Goal: Information Seeking & Learning: Learn about a topic

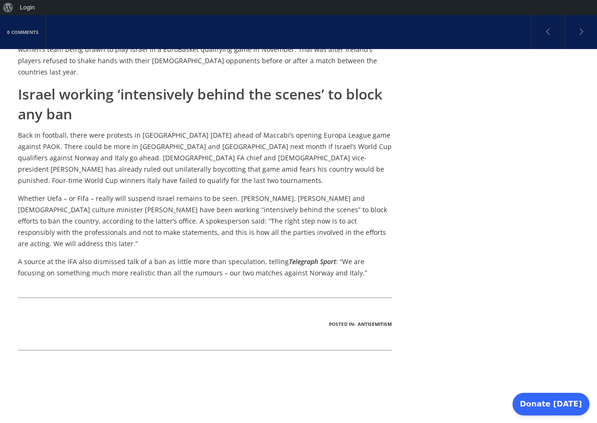
scroll to position [2209, 0]
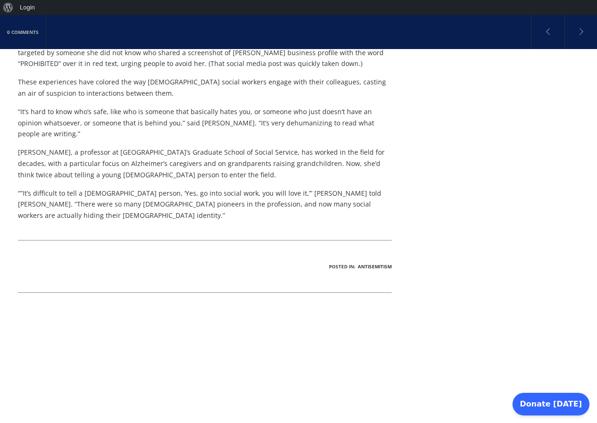
scroll to position [970, 0]
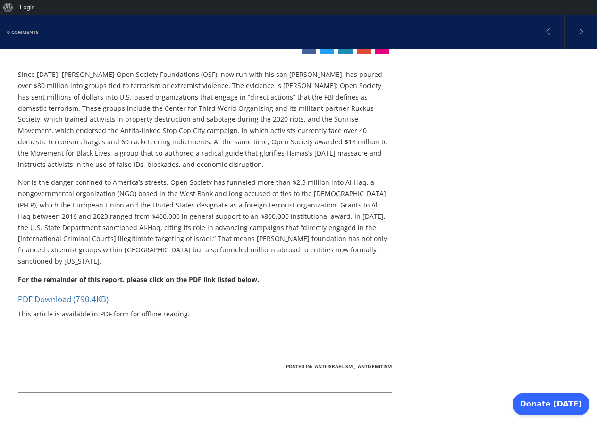
scroll to position [189, 0]
